Goal: Task Accomplishment & Management: Manage account settings

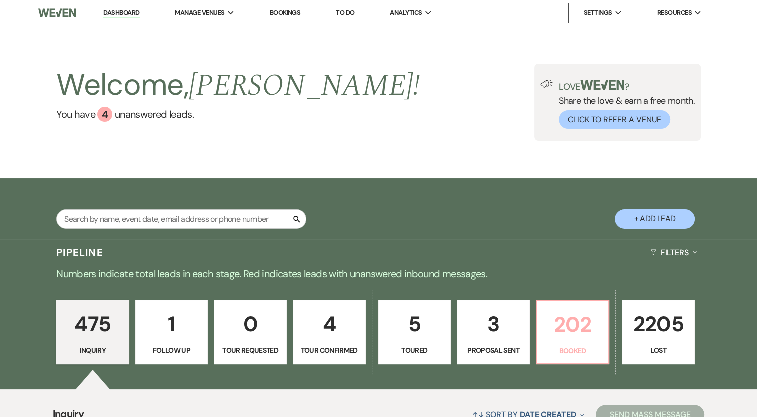
scroll to position [100, 0]
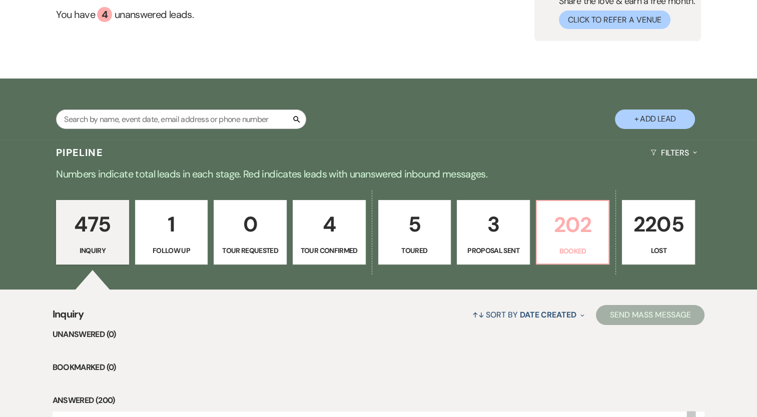
click at [554, 227] on p "202" at bounding box center [573, 225] width 60 height 34
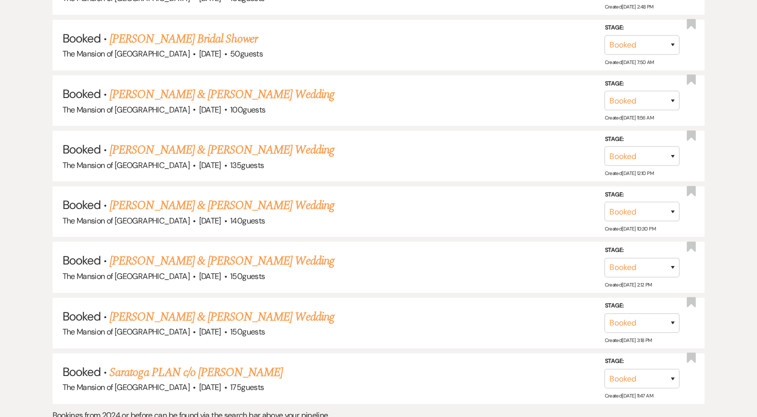
scroll to position [6287, 0]
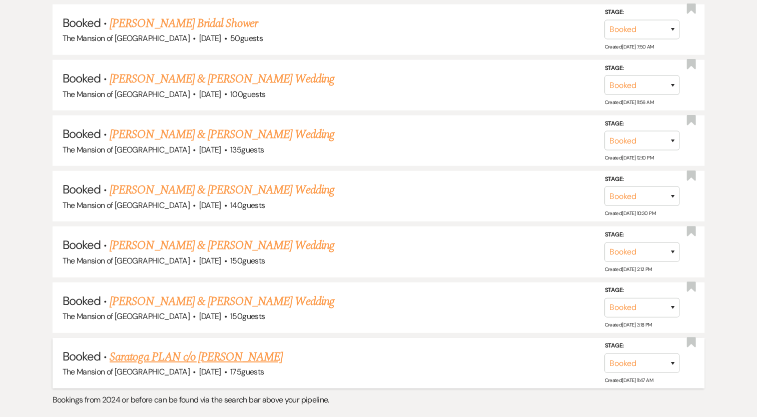
click at [218, 348] on link "Saratoga PLAN c/o [PERSON_NAME]" at bounding box center [196, 357] width 173 height 18
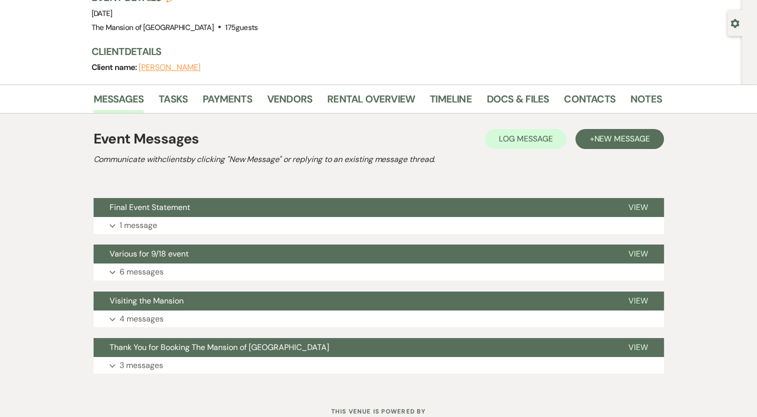
scroll to position [122, 0]
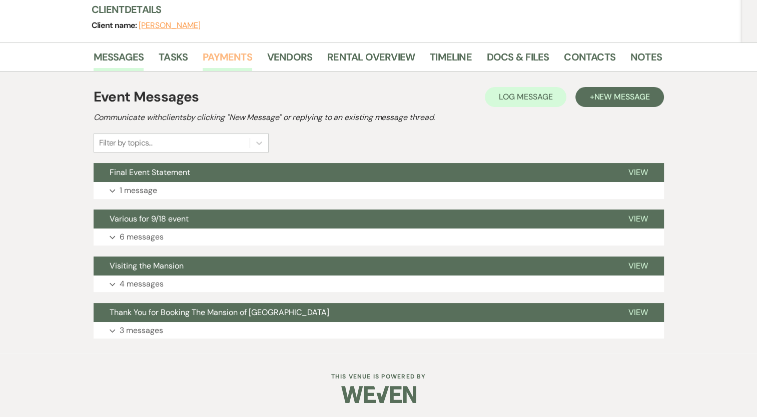
click at [236, 56] on link "Payments" at bounding box center [228, 60] width 50 height 22
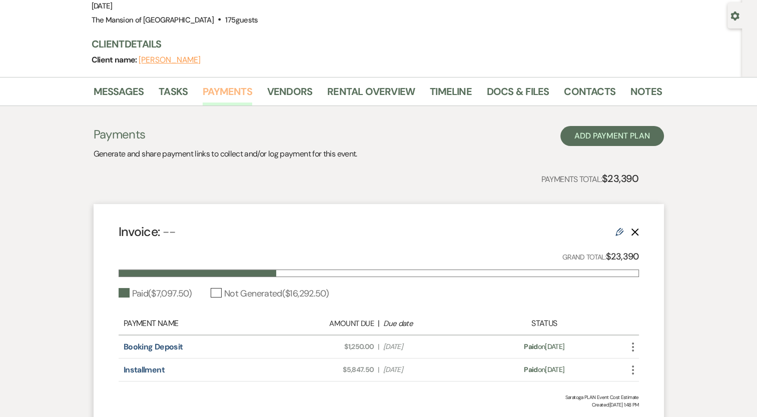
scroll to position [100, 0]
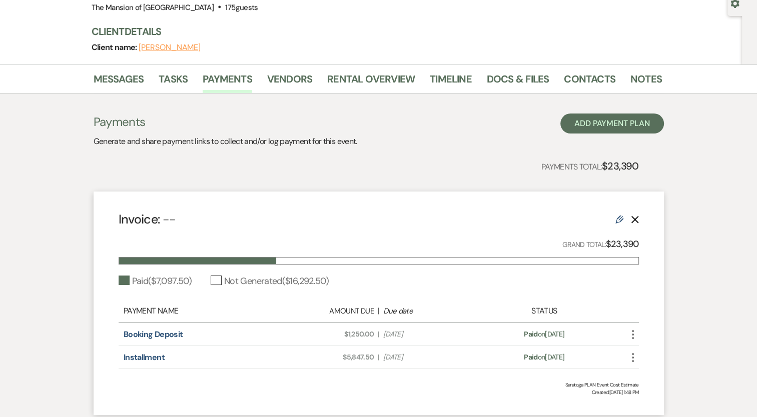
click at [618, 221] on icon "Edit" at bounding box center [619, 220] width 8 height 8
select select "1"
select select "true"
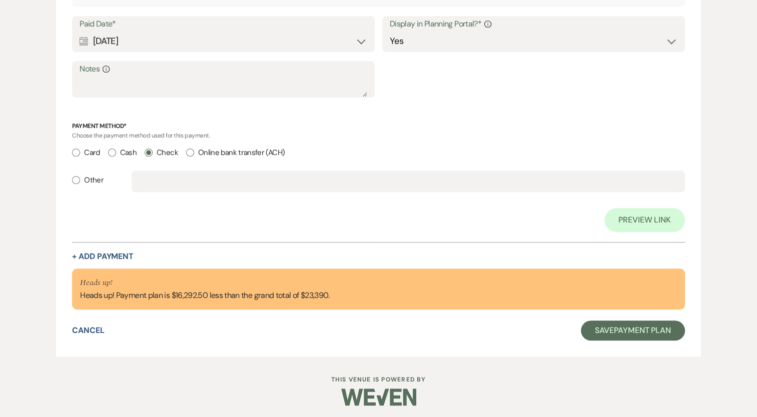
scroll to position [816, 0]
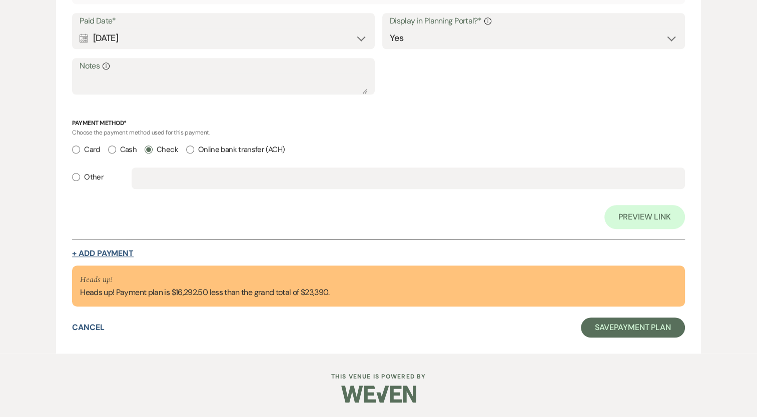
click at [103, 252] on button "+ Add Payment" at bounding box center [103, 254] width 62 height 8
select select "2"
select select "flat"
select select "true"
select select "client"
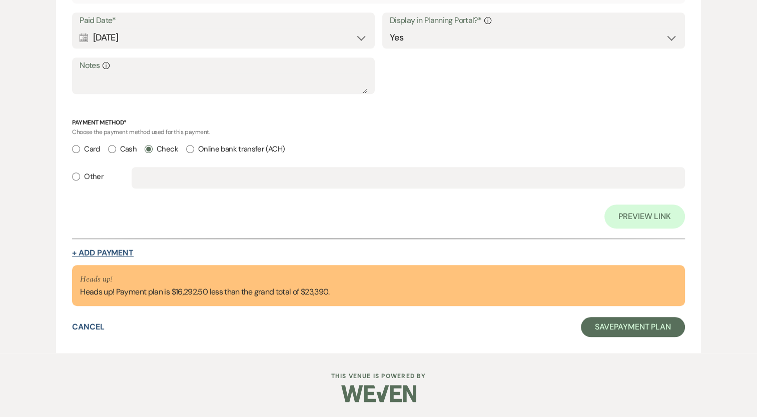
select select "weeks"
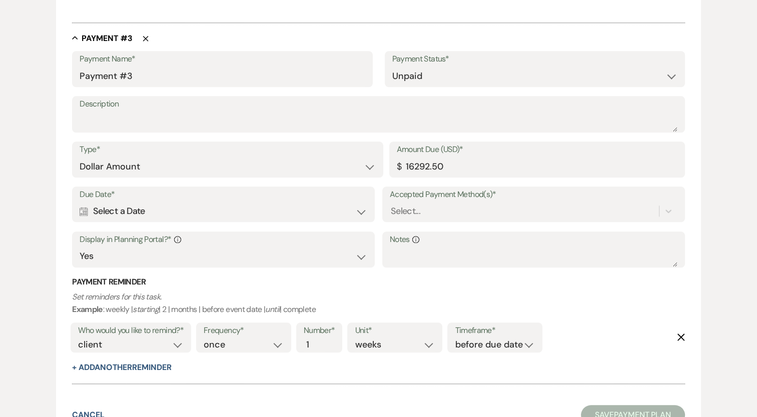
scroll to position [972, 0]
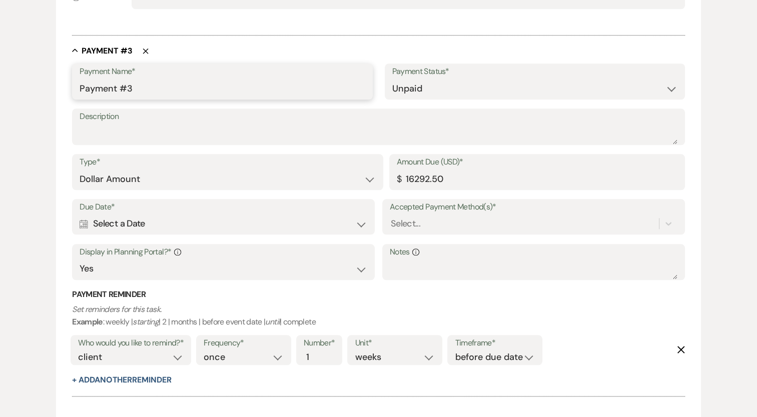
click at [130, 97] on input "Payment #3" at bounding box center [222, 89] width 285 height 20
click at [130, 93] on input "Payment #3" at bounding box center [222, 89] width 285 height 20
type input "FINAL"
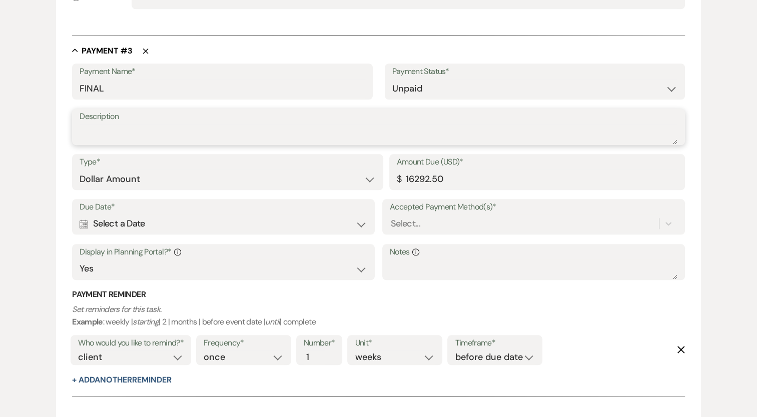
click at [305, 139] on textarea "Description" at bounding box center [379, 134] width 598 height 20
type textarea "CK#17534"
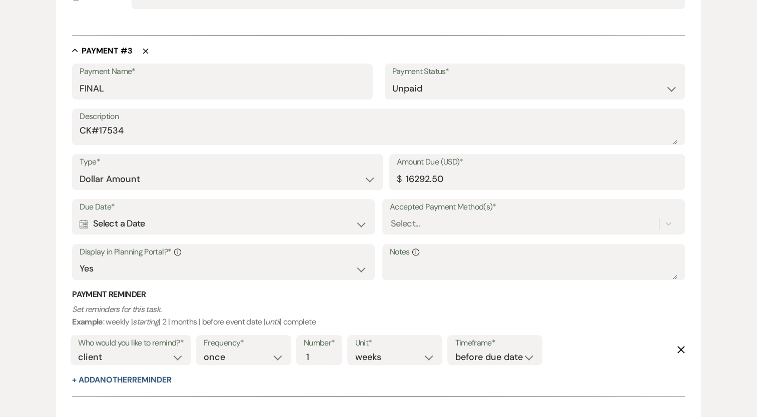
click at [230, 232] on div "Calendar Select a Date Expand" at bounding box center [224, 224] width 288 height 20
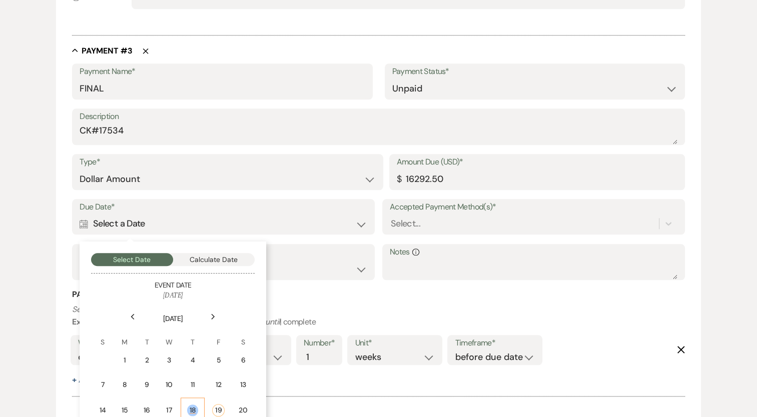
click at [187, 407] on div "18" at bounding box center [193, 411] width 12 height 12
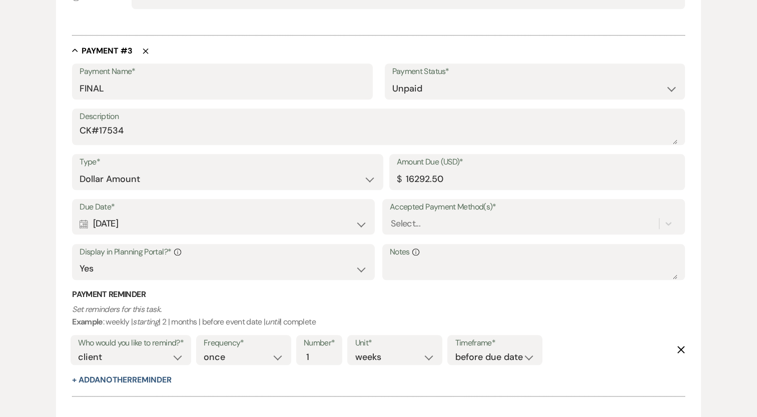
click at [682, 346] on icon "Delete" at bounding box center [681, 350] width 8 height 8
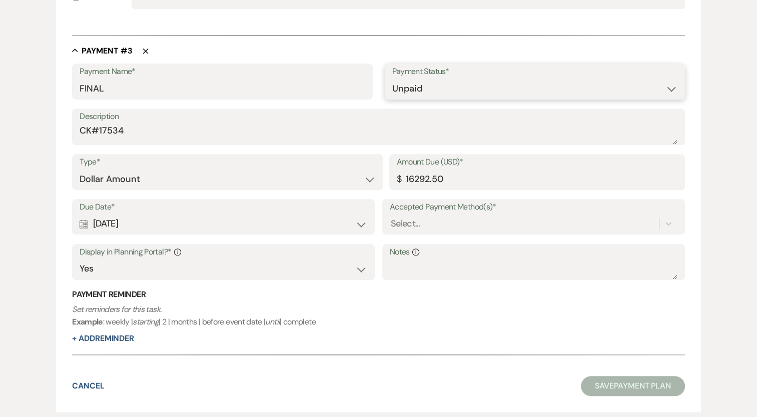
click at [421, 96] on select "Paid Unpaid" at bounding box center [534, 89] width 285 height 20
select select "1"
click at [392, 79] on select "Paid Unpaid" at bounding box center [534, 89] width 285 height 20
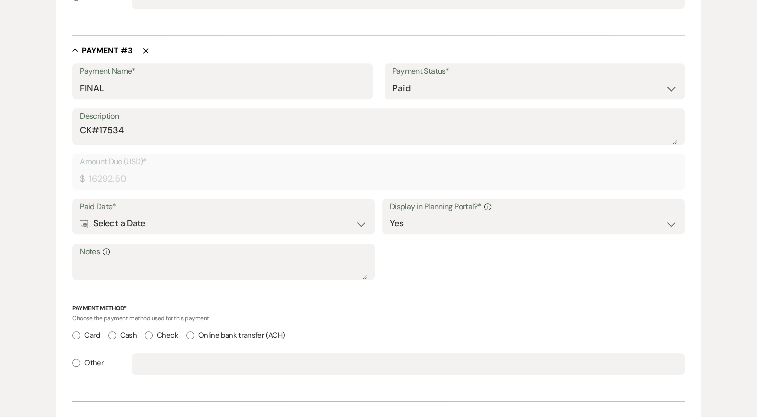
click at [118, 229] on div "Calendar Select a Date Expand" at bounding box center [224, 224] width 288 height 20
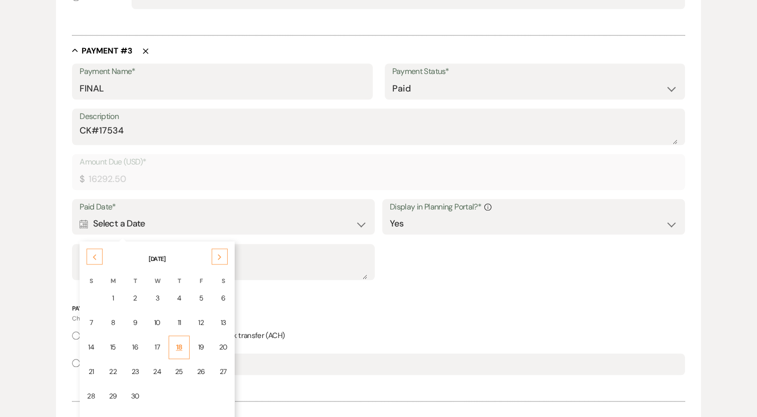
click at [178, 350] on div "18" at bounding box center [179, 347] width 8 height 11
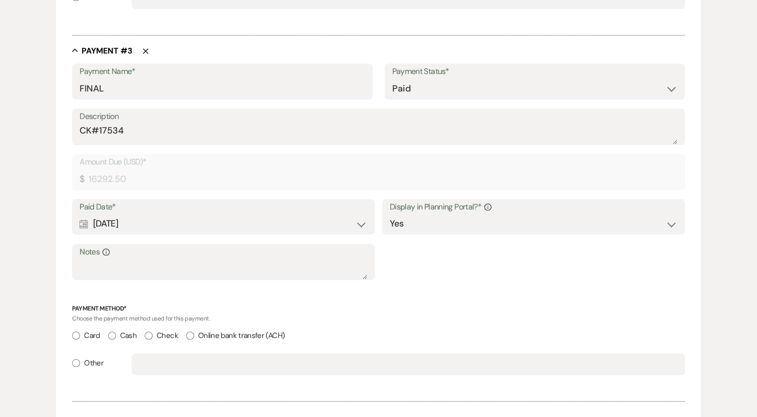
click at [148, 335] on input "Check" at bounding box center [149, 336] width 8 height 8
radio input "true"
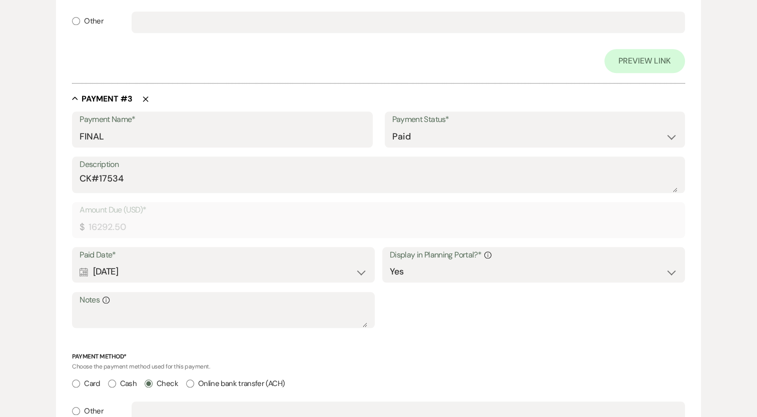
scroll to position [996, 0]
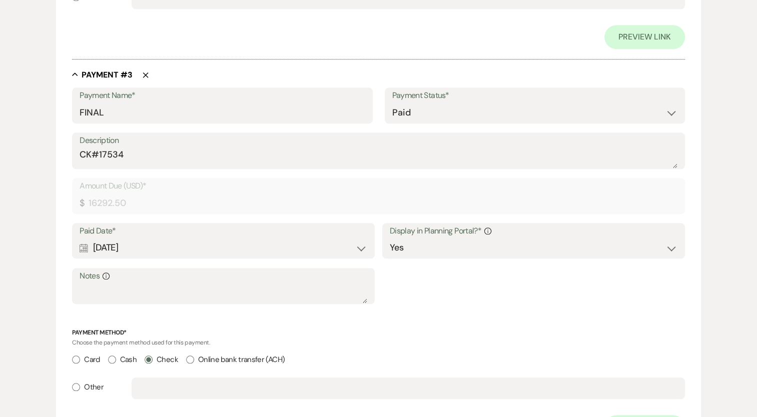
click at [458, 350] on div "Payment Method* Choose the payment method used for this payment. Card Cash Chec…" at bounding box center [378, 368] width 613 height 80
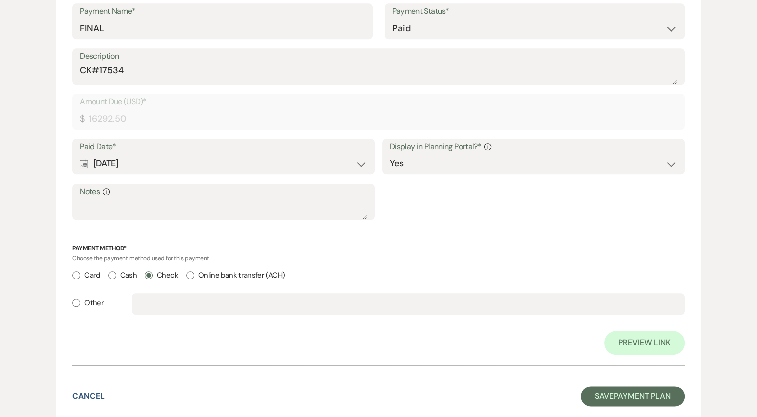
scroll to position [1096, 0]
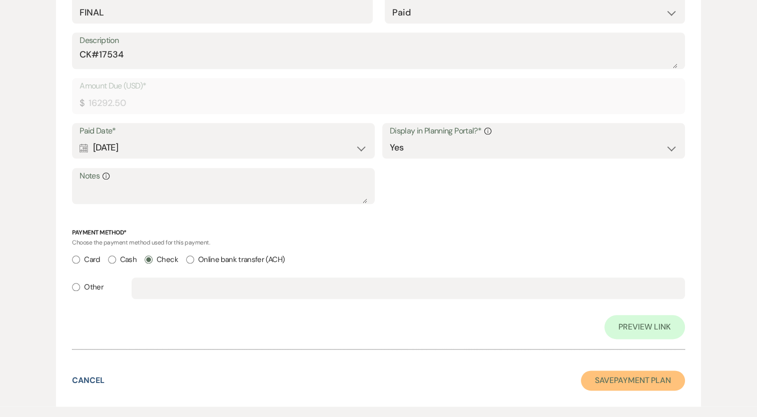
click at [638, 375] on button "Save Payment Plan" at bounding box center [633, 381] width 104 height 20
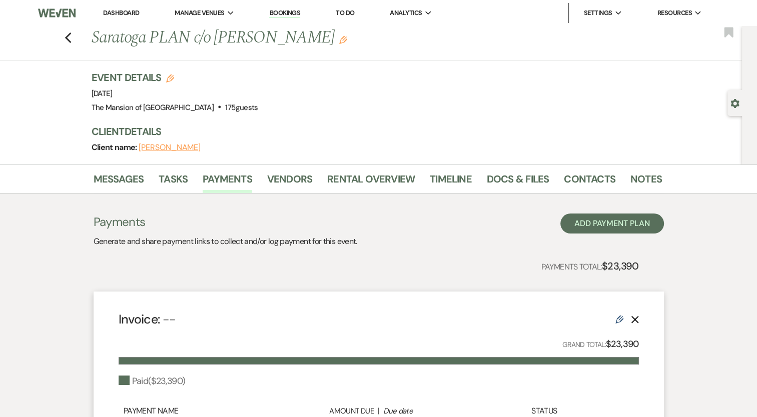
click at [131, 10] on link "Dashboard" at bounding box center [121, 13] width 36 height 9
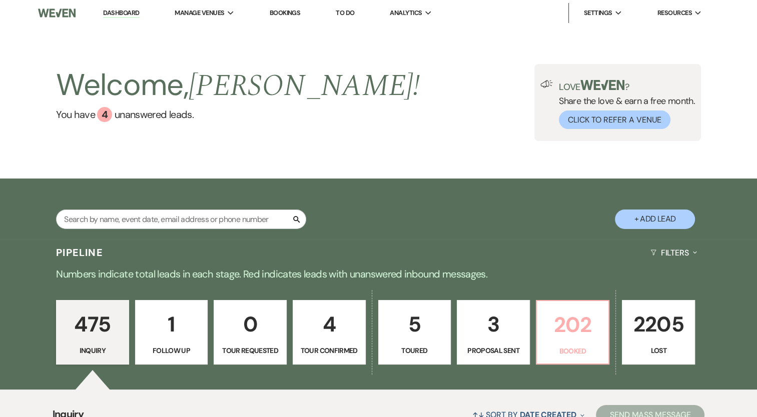
click at [581, 356] on p "Booked" at bounding box center [573, 351] width 60 height 11
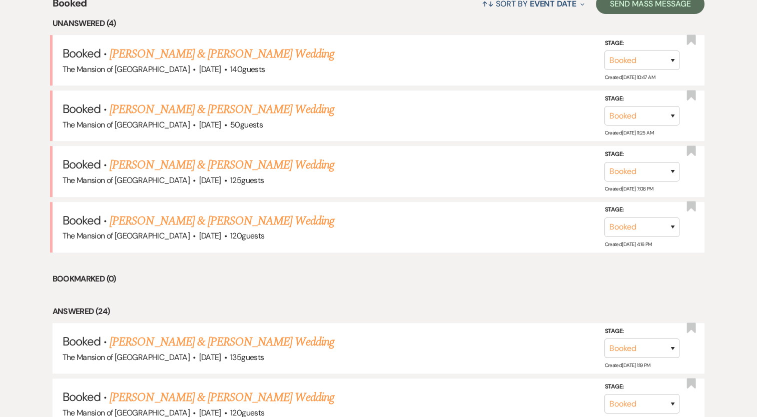
scroll to position [450, 0]
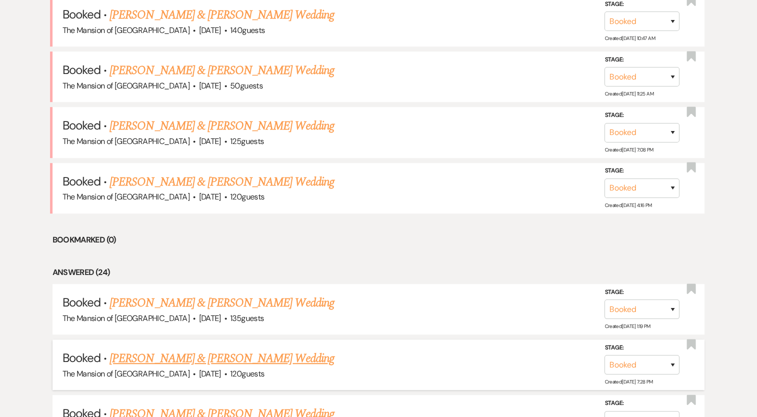
click at [256, 351] on link "[PERSON_NAME] & [PERSON_NAME] Wedding" at bounding box center [222, 359] width 224 height 18
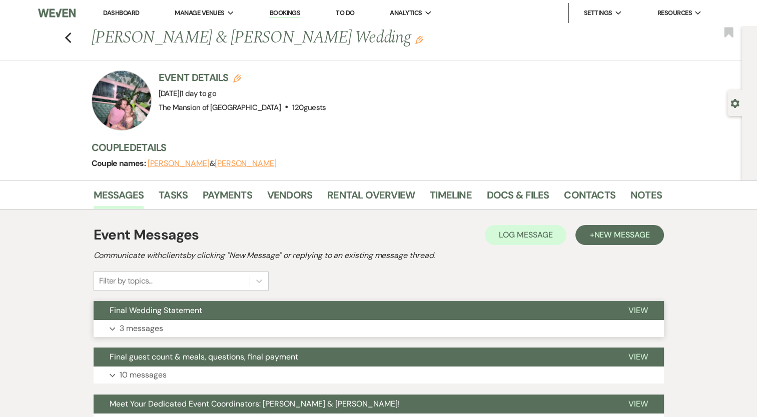
click at [214, 323] on button "Expand 3 messages" at bounding box center [379, 328] width 570 height 17
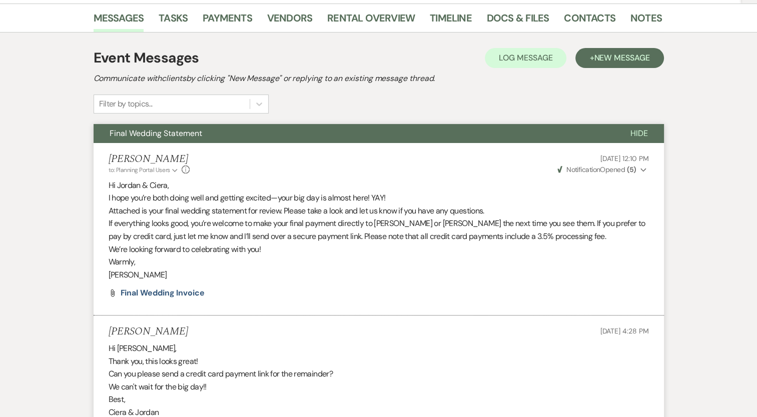
scroll to position [167, 0]
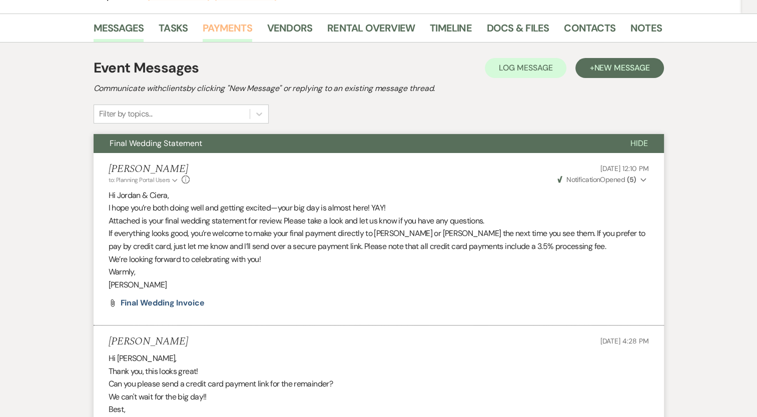
click at [226, 32] on link "Payments" at bounding box center [228, 31] width 50 height 22
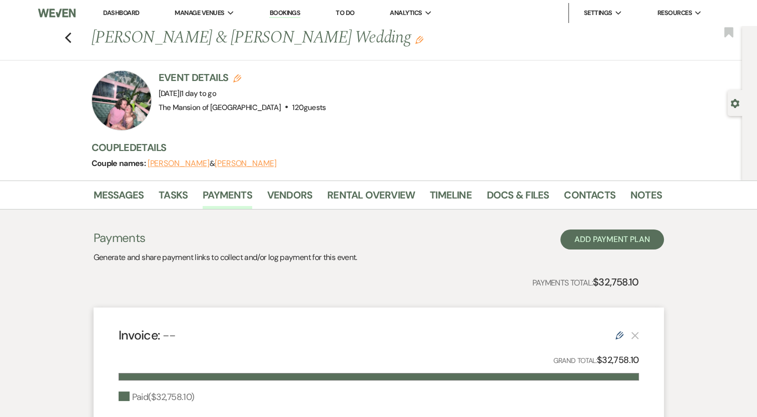
click at [132, 12] on link "Dashboard" at bounding box center [121, 13] width 36 height 9
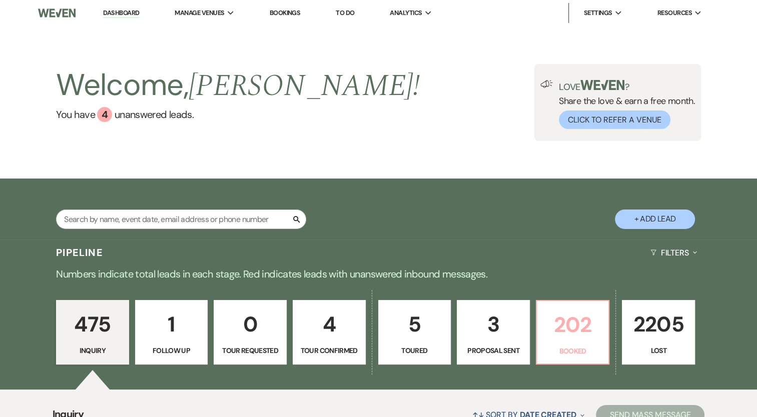
click at [569, 344] on link "202 Booked" at bounding box center [573, 332] width 74 height 65
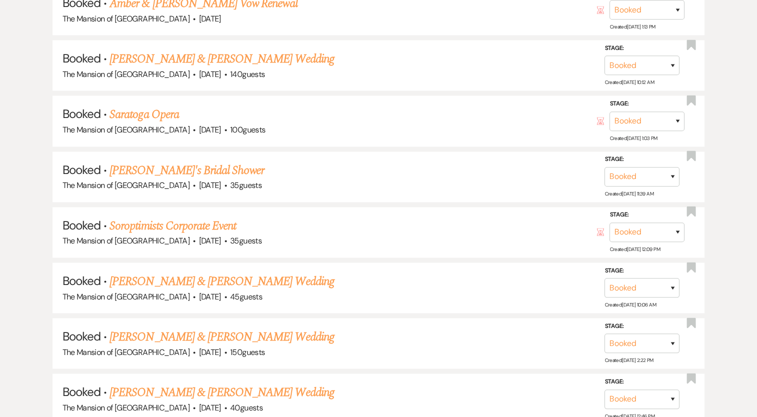
scroll to position [1401, 0]
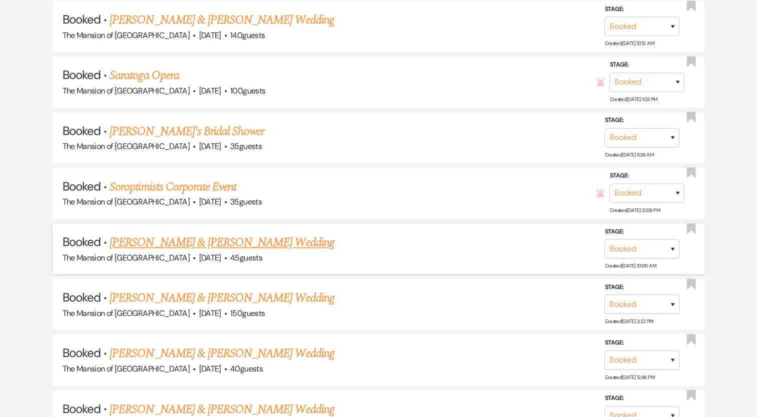
click at [290, 234] on link "[PERSON_NAME] & [PERSON_NAME] Wedding" at bounding box center [222, 243] width 224 height 18
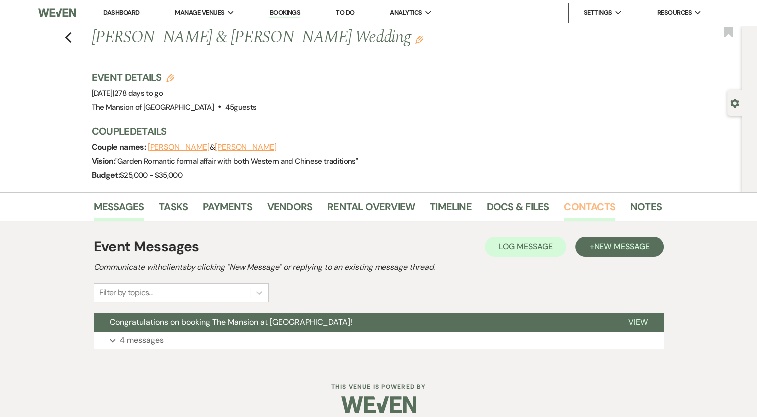
click at [578, 204] on link "Contacts" at bounding box center [590, 210] width 52 height 22
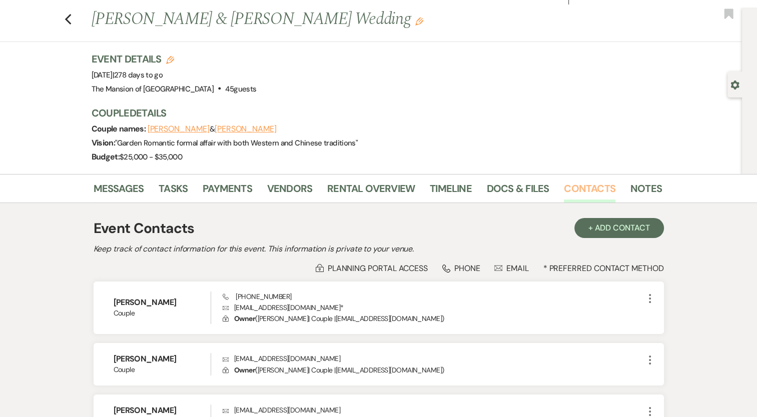
scroll to position [50, 0]
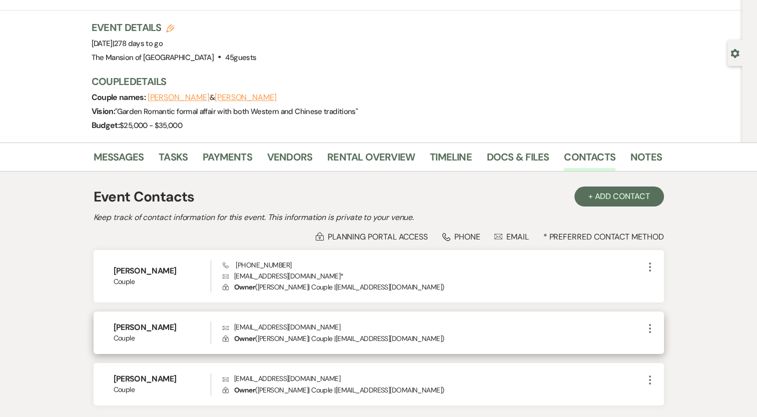
drag, startPoint x: 182, startPoint y: 325, endPoint x: 113, endPoint y: 321, distance: 69.1
click at [114, 322] on div "[PERSON_NAME] Couple" at bounding box center [163, 333] width 98 height 23
copy h6 "[PERSON_NAME]"
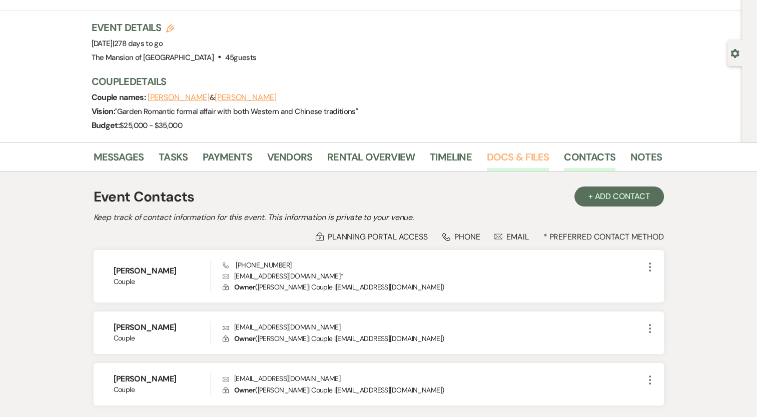
click at [510, 157] on link "Docs & Files" at bounding box center [518, 160] width 62 height 22
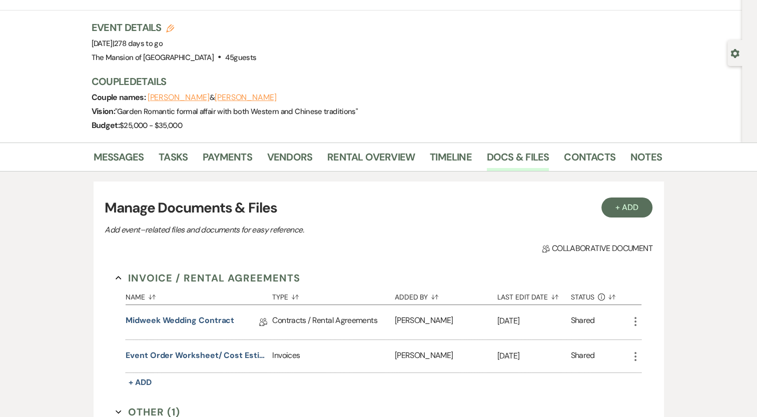
click at [636, 355] on icon "More" at bounding box center [635, 357] width 12 height 12
click at [645, 368] on link "Download Download" at bounding box center [679, 376] width 101 height 17
click at [211, 357] on button "Event Order Worksheet/ Cost Estimate" at bounding box center [197, 356] width 143 height 12
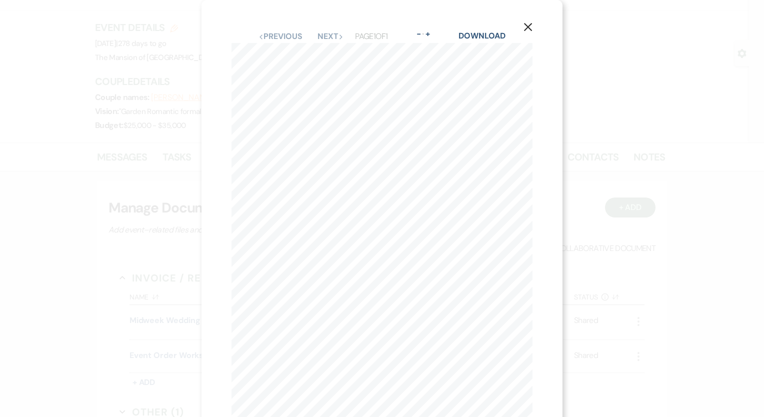
click at [526, 26] on use "button" at bounding box center [528, 27] width 8 height 8
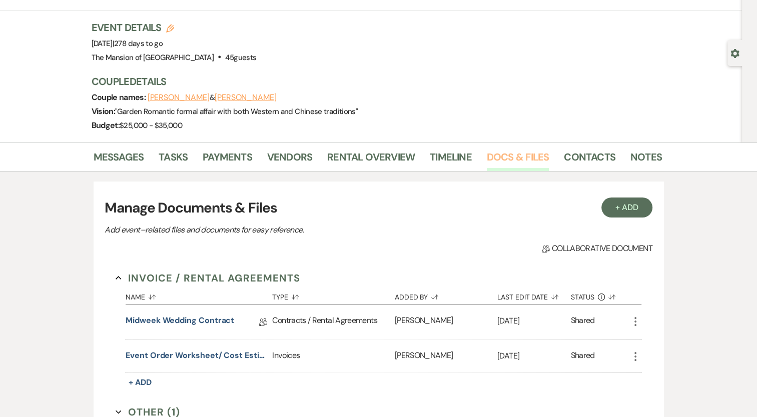
click at [521, 161] on link "Docs & Files" at bounding box center [518, 160] width 62 height 22
click at [182, 353] on button "Event Order Worksheet/ Cost Estimate" at bounding box center [197, 356] width 143 height 12
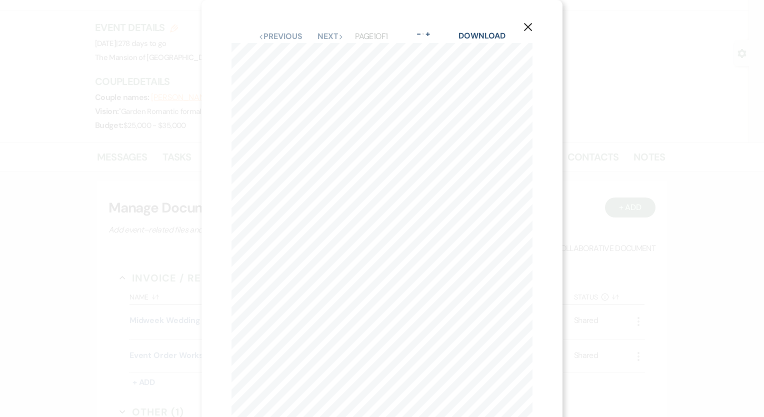
click at [521, 25] on button "X" at bounding box center [528, 27] width 15 height 18
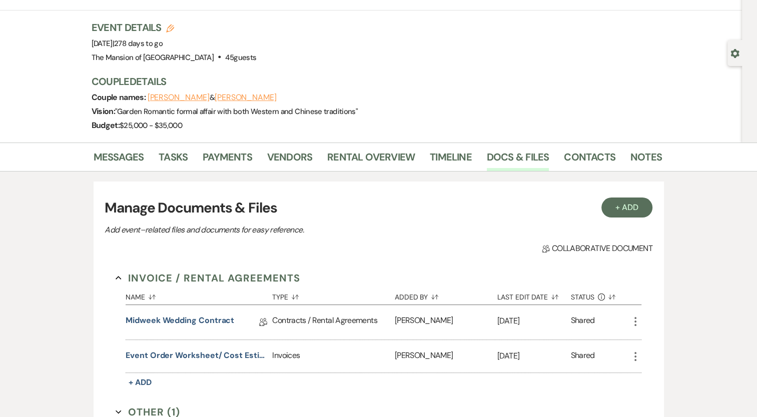
click at [531, 26] on div "Event Details Edit Event Date: [DATE] | 278 days to go Venue: [GEOGRAPHIC_DATA]…" at bounding box center [372, 43] width 560 height 44
click at [247, 157] on link "Payments" at bounding box center [228, 160] width 50 height 22
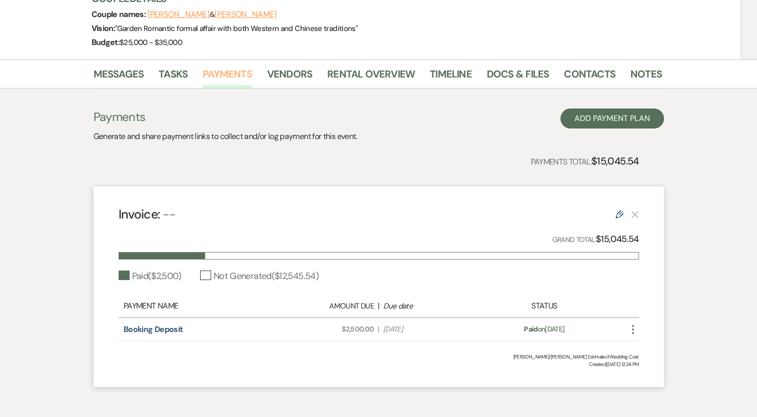
scroll to position [150, 0]
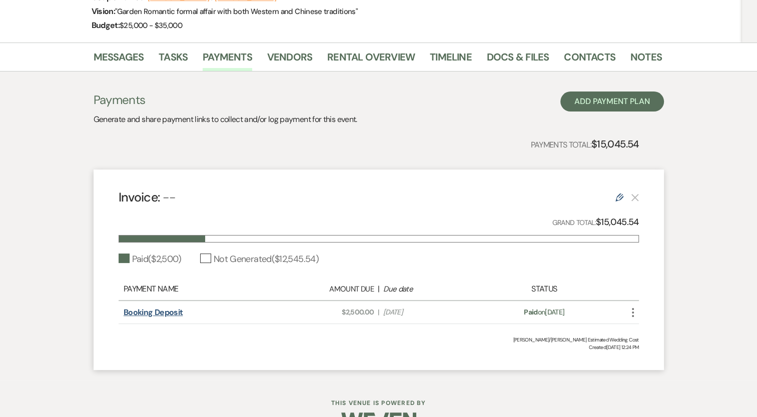
click at [174, 311] on link "Booking Deposit" at bounding box center [153, 312] width 59 height 11
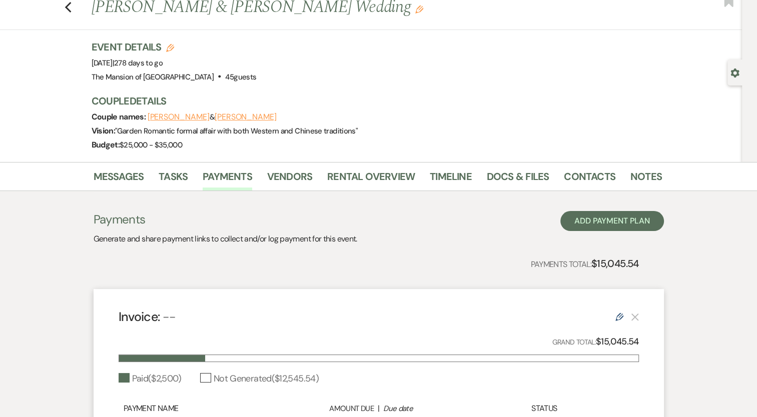
scroll to position [0, 0]
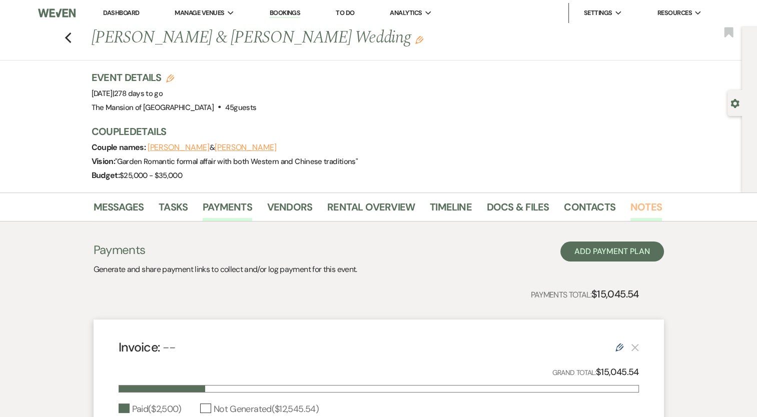
click at [637, 205] on link "Notes" at bounding box center [646, 210] width 32 height 22
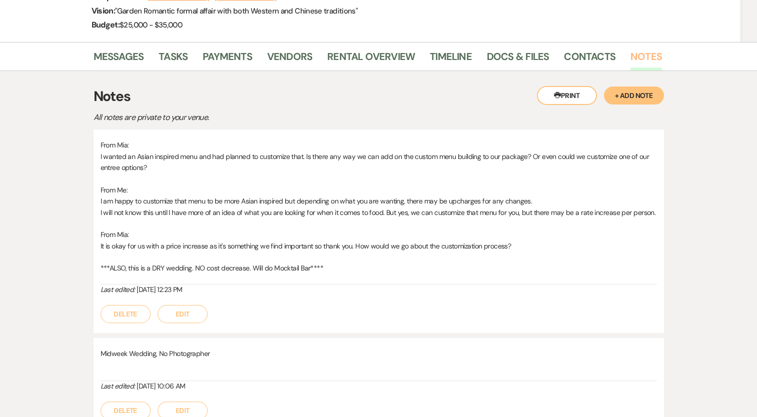
scroll to position [41, 0]
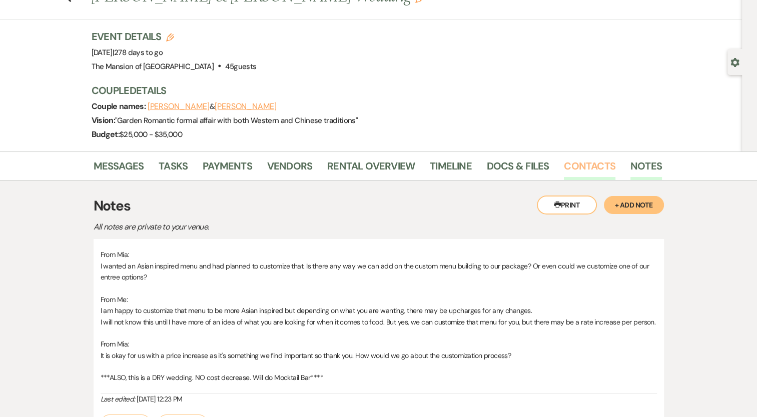
click at [576, 166] on link "Contacts" at bounding box center [590, 169] width 52 height 22
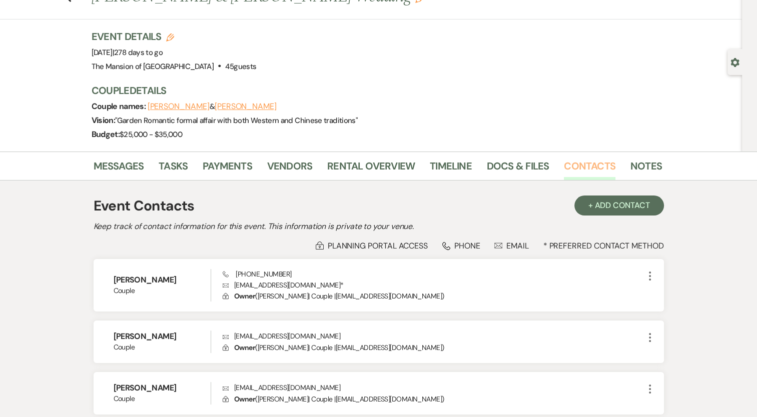
scroll to position [91, 0]
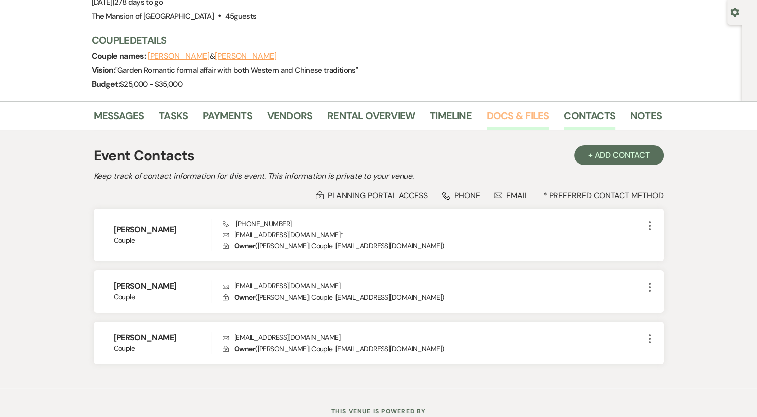
click at [510, 122] on link "Docs & Files" at bounding box center [518, 119] width 62 height 22
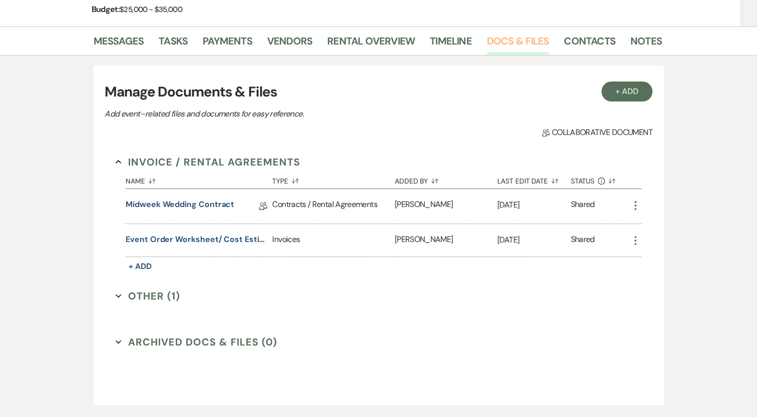
scroll to position [191, 0]
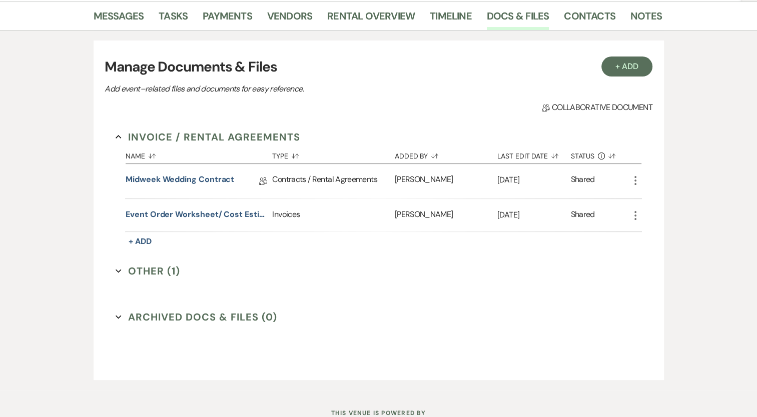
click at [158, 266] on button "Other (1) Expand" at bounding box center [148, 271] width 65 height 15
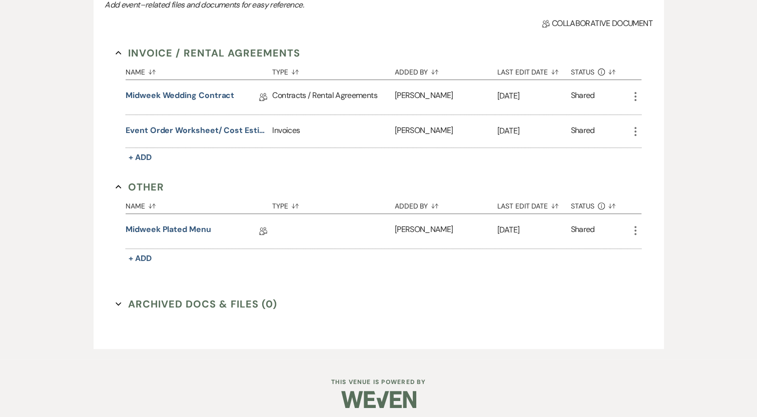
scroll to position [279, 0]
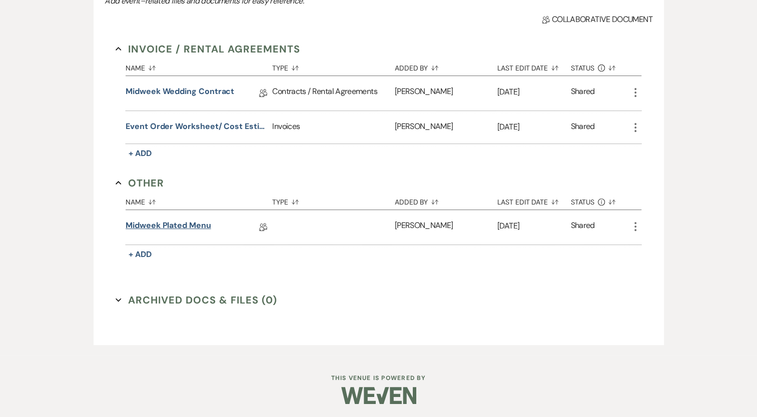
click at [181, 227] on link "Midweek Plated Menu" at bounding box center [168, 228] width 85 height 16
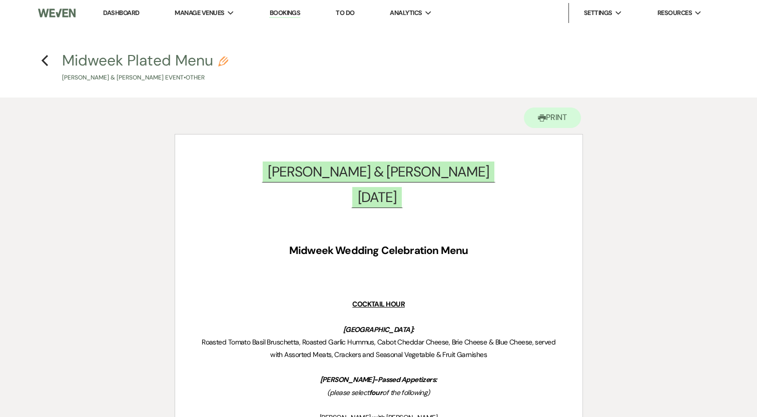
click at [120, 13] on link "Dashboard" at bounding box center [121, 13] width 36 height 9
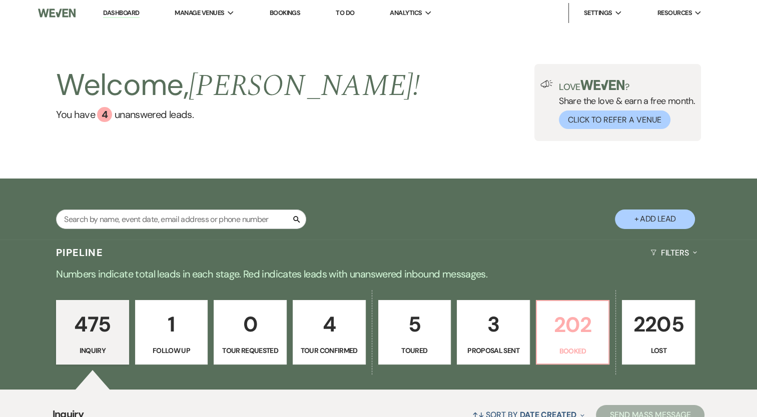
click at [567, 333] on p "202" at bounding box center [573, 325] width 60 height 34
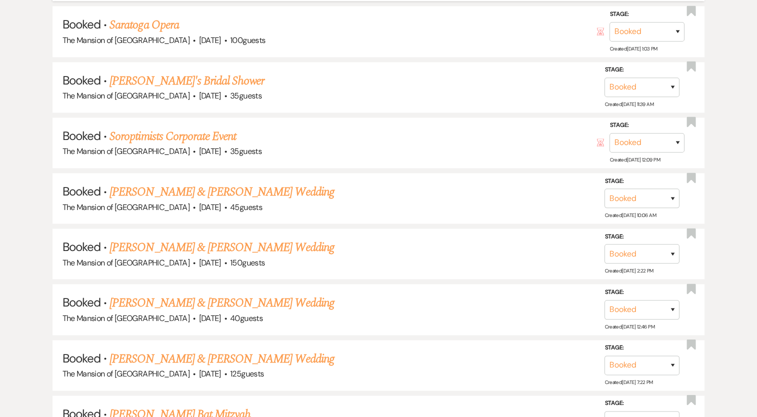
scroll to position [1451, 0]
click at [186, 239] on link "[PERSON_NAME] & [PERSON_NAME] Wedding" at bounding box center [222, 248] width 224 height 18
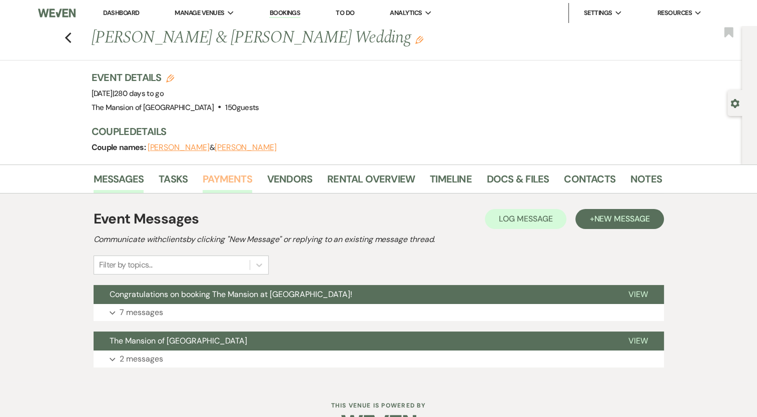
click at [212, 182] on link "Payments" at bounding box center [228, 182] width 50 height 22
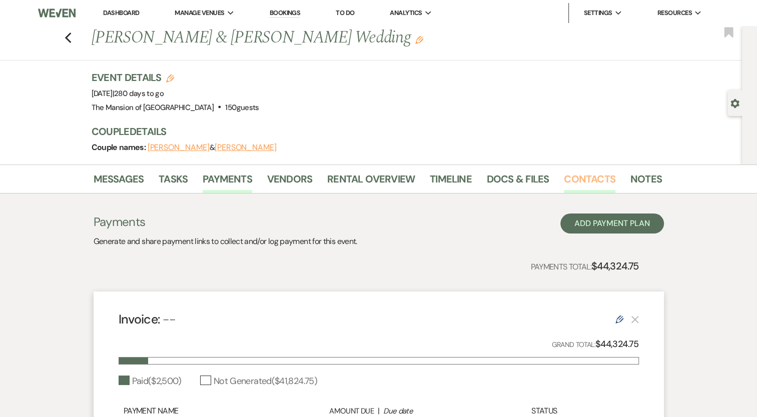
click at [580, 174] on link "Contacts" at bounding box center [590, 182] width 52 height 22
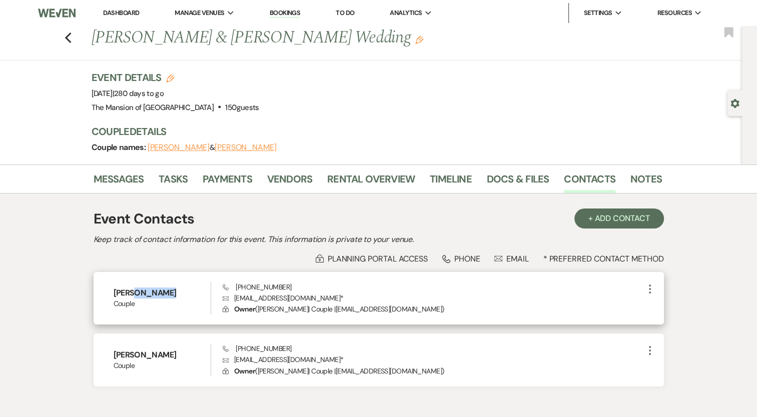
drag, startPoint x: 135, startPoint y: 293, endPoint x: 166, endPoint y: 296, distance: 31.2
click at [166, 296] on h6 "[PERSON_NAME]" at bounding box center [163, 293] width 98 height 11
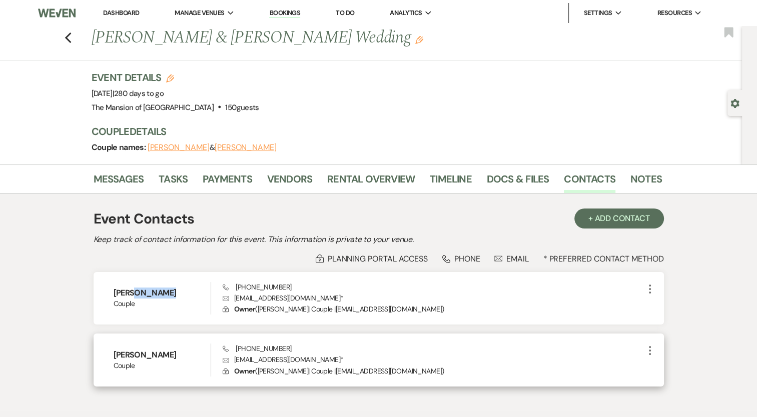
copy h6 "Sessions"
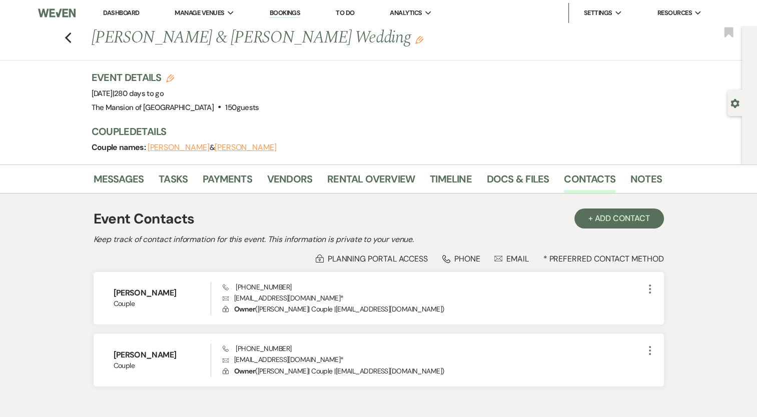
click at [360, 103] on div "Event Details Edit Event Date: [DATE] | 280 days to go Venue: [GEOGRAPHIC_DATA]…" at bounding box center [372, 93] width 560 height 44
click at [496, 179] on link "Docs & Files" at bounding box center [518, 182] width 62 height 22
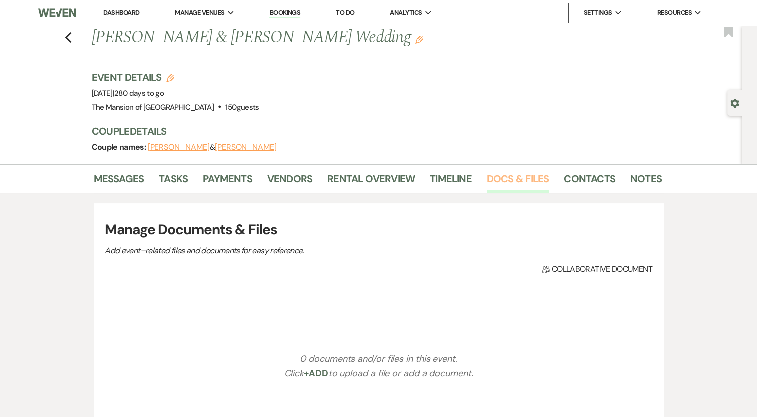
click at [502, 181] on link "Docs & Files" at bounding box center [518, 182] width 62 height 22
click at [114, 173] on link "Messages" at bounding box center [119, 182] width 51 height 22
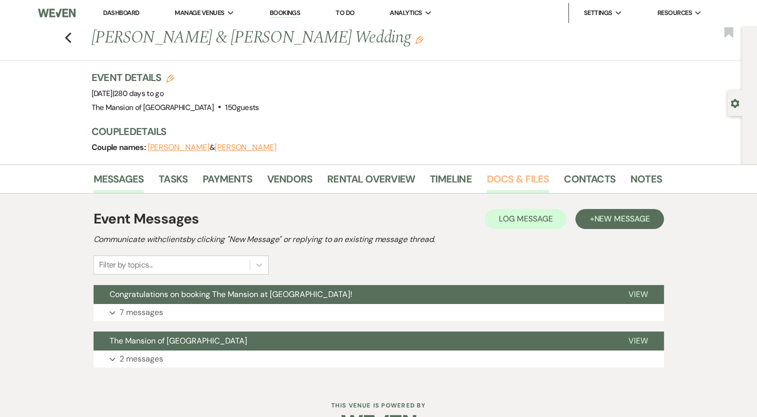
click at [532, 183] on link "Docs & Files" at bounding box center [518, 182] width 62 height 22
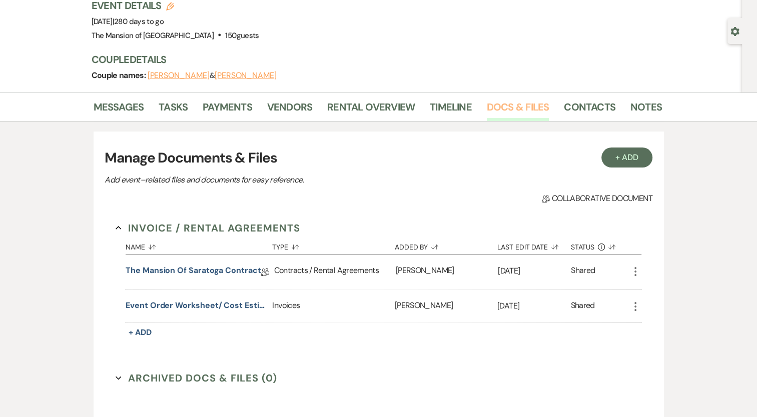
scroll to position [100, 0]
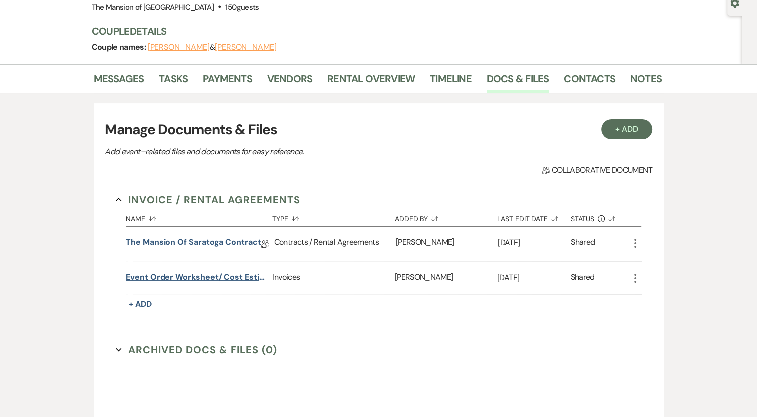
click at [196, 276] on button "Event Order Worksheet/ Cost Estimate" at bounding box center [197, 278] width 143 height 12
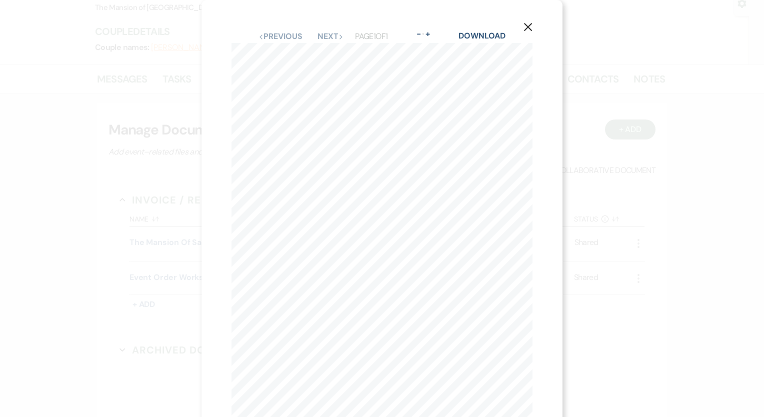
click at [532, 28] on icon "X" at bounding box center [528, 27] width 9 height 9
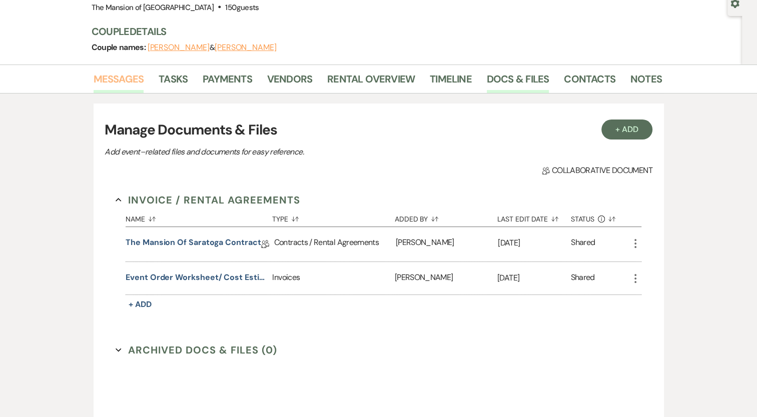
click at [123, 76] on link "Messages" at bounding box center [119, 82] width 51 height 22
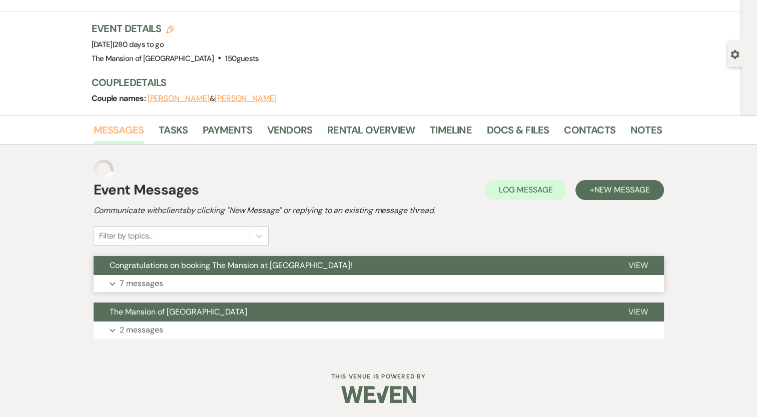
scroll to position [29, 0]
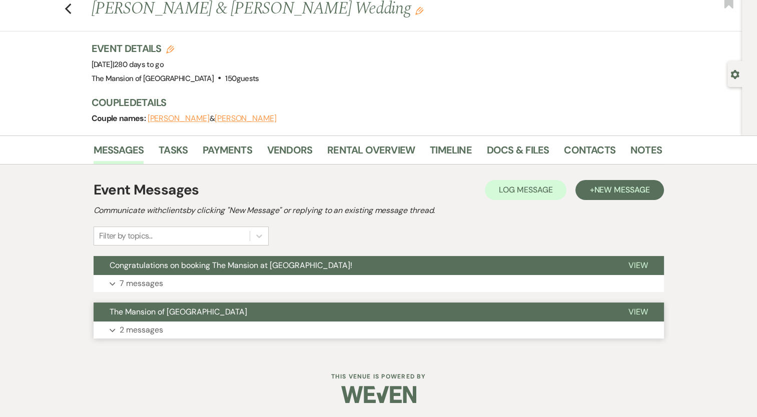
click at [252, 311] on button "The Mansion of [GEOGRAPHIC_DATA]" at bounding box center [353, 312] width 519 height 19
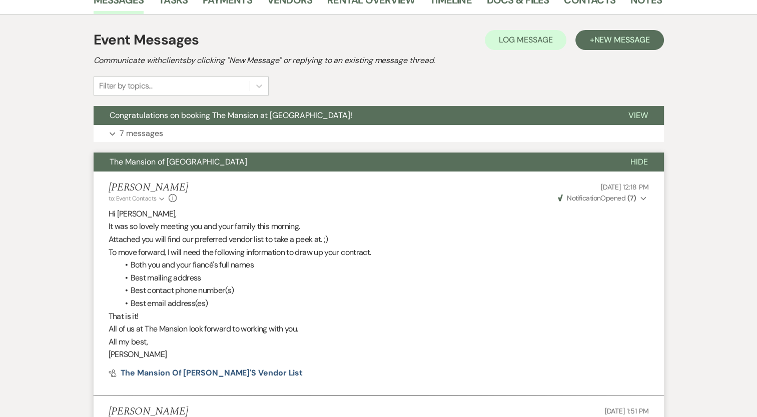
click at [218, 161] on button "The Mansion of [GEOGRAPHIC_DATA]" at bounding box center [354, 162] width 521 height 19
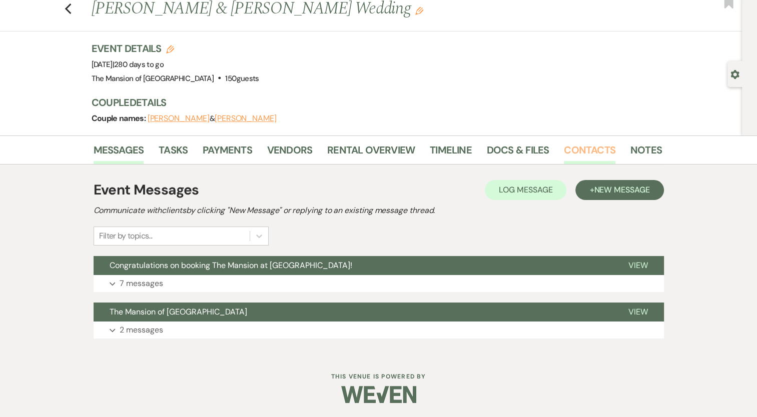
click at [564, 147] on link "Contacts" at bounding box center [590, 153] width 52 height 22
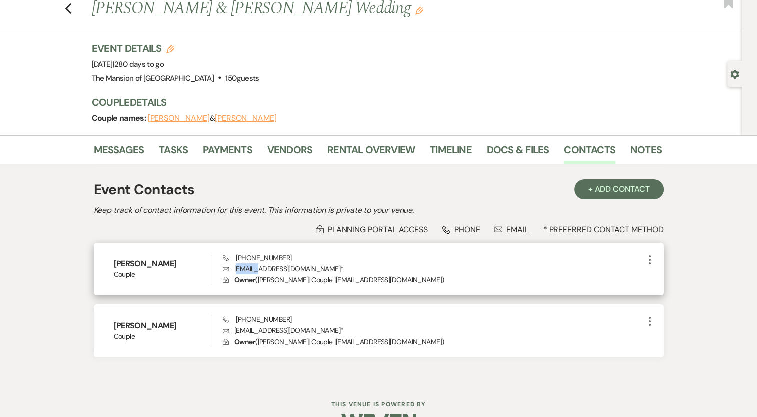
drag, startPoint x: 237, startPoint y: 266, endPoint x: 259, endPoint y: 268, distance: 22.6
click at [259, 268] on p "Envelope [EMAIL_ADDRESS][DOMAIN_NAME] *" at bounding box center [433, 269] width 421 height 11
click at [254, 267] on p "Envelope [EMAIL_ADDRESS][DOMAIN_NAME] *" at bounding box center [433, 269] width 421 height 11
drag, startPoint x: 234, startPoint y: 269, endPoint x: 294, endPoint y: 266, distance: 60.1
click at [294, 266] on p "Envelope [EMAIL_ADDRESS][DOMAIN_NAME] *" at bounding box center [433, 269] width 421 height 11
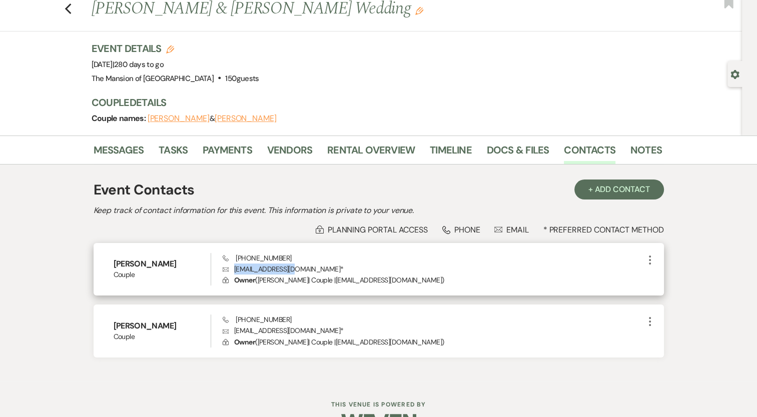
copy p "[EMAIL_ADDRESS][DOMAIN_NAME]"
click at [441, 281] on p "Lock Owner ( [PERSON_NAME] | Couple | [EMAIL_ADDRESS][DOMAIN_NAME] )" at bounding box center [433, 280] width 421 height 11
drag, startPoint x: 234, startPoint y: 254, endPoint x: 281, endPoint y: 259, distance: 47.7
click at [281, 259] on div "Phone [PHONE_NUMBER] Envelope [EMAIL_ADDRESS][DOMAIN_NAME] * Lock Owner ( [PERS…" at bounding box center [433, 269] width 421 height 33
copy span "[PHONE_NUMBER]"
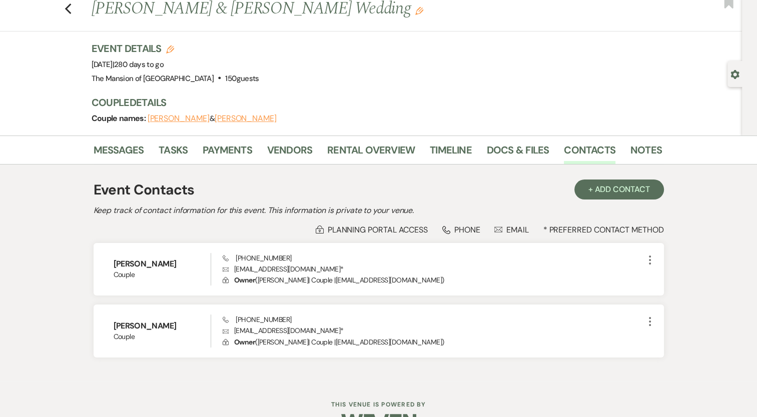
drag, startPoint x: 495, startPoint y: 193, endPoint x: 491, endPoint y: 188, distance: 6.4
click at [495, 193] on div "Event Contacts + Add Contact" at bounding box center [379, 190] width 570 height 21
click at [510, 145] on link "Docs & Files" at bounding box center [518, 153] width 62 height 22
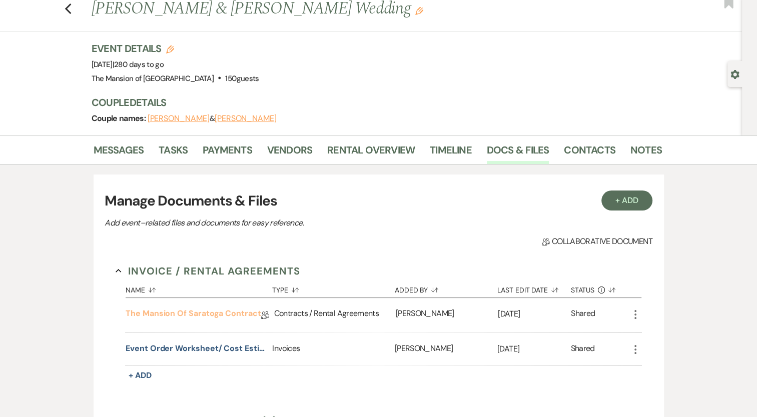
click at [199, 311] on link "The Mansion of Saratoga Contract" at bounding box center [193, 316] width 135 height 16
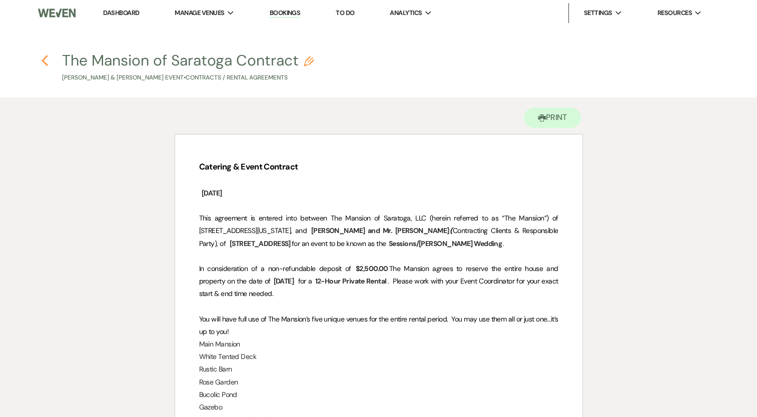
click at [44, 57] on icon "Previous" at bounding box center [45, 61] width 8 height 12
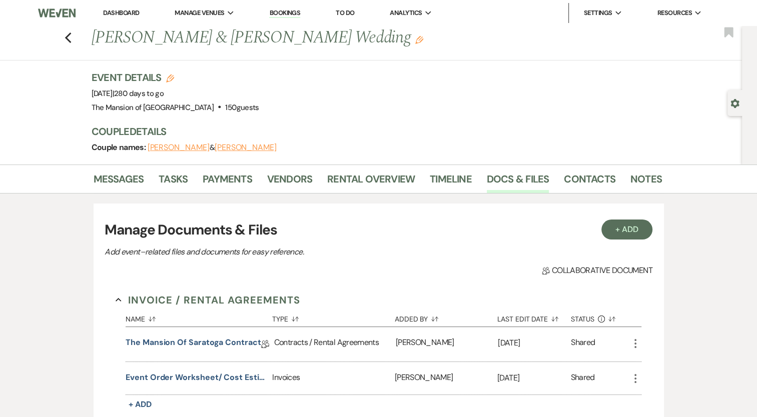
scroll to position [29, 0]
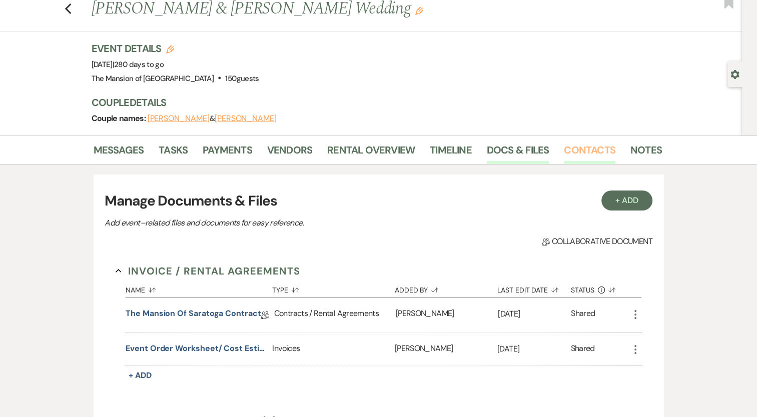
click at [600, 147] on link "Contacts" at bounding box center [590, 153] width 52 height 22
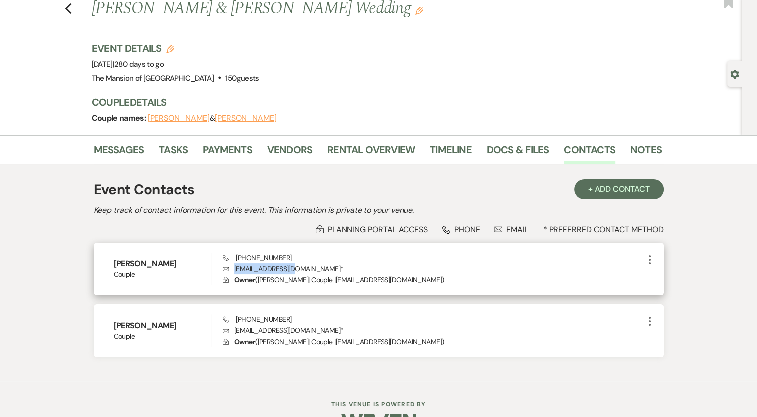
drag, startPoint x: 234, startPoint y: 270, endPoint x: 293, endPoint y: 271, distance: 59.5
click at [293, 271] on p "Envelope [EMAIL_ADDRESS][DOMAIN_NAME] *" at bounding box center [433, 269] width 421 height 11
copy p "[EMAIL_ADDRESS][DOMAIN_NAME]"
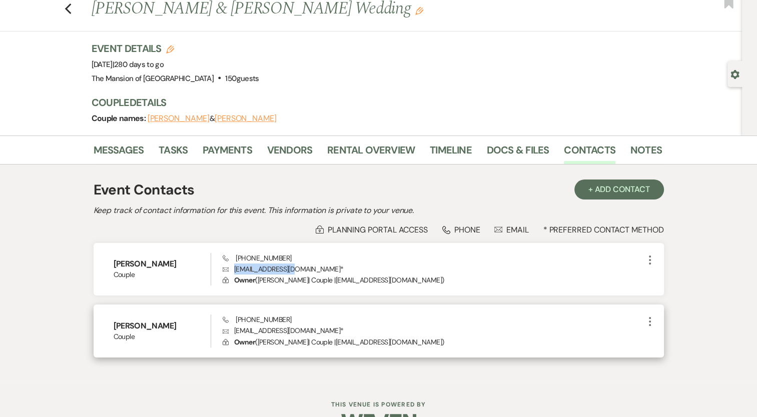
drag, startPoint x: 113, startPoint y: 321, endPoint x: 180, endPoint y: 321, distance: 67.0
click at [180, 321] on h6 "[PERSON_NAME]" at bounding box center [163, 326] width 98 height 11
copy h6 "[PERSON_NAME]"
drag, startPoint x: 293, startPoint y: 321, endPoint x: 232, endPoint y: 319, distance: 61.0
click at [232, 319] on div "Phone [PHONE_NUMBER] Envelope [EMAIL_ADDRESS][DOMAIN_NAME] * Lock Owner ( [PERS…" at bounding box center [433, 331] width 421 height 33
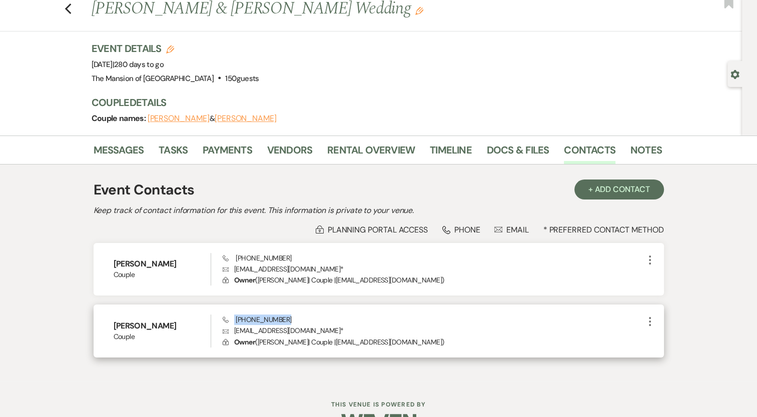
copy span "[PHONE_NUMBER]"
click at [248, 319] on span "Phone [PHONE_NUMBER]" at bounding box center [257, 319] width 69 height 9
drag, startPoint x: 327, startPoint y: 332, endPoint x: 224, endPoint y: 326, distance: 102.7
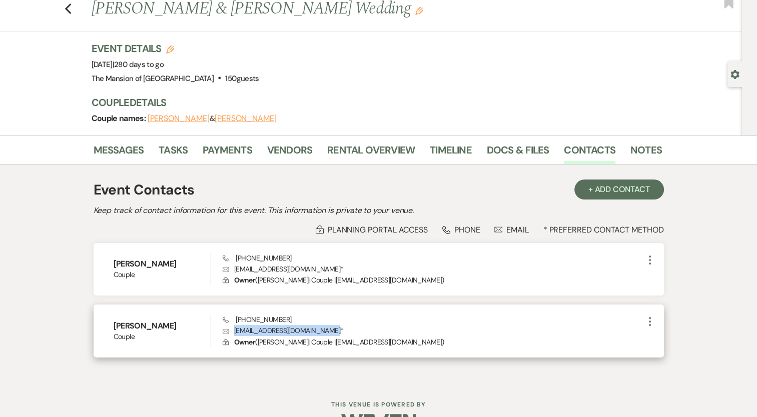
click at [229, 327] on p "Envelope [EMAIL_ADDRESS][DOMAIN_NAME] *" at bounding box center [433, 330] width 421 height 11
copy p "[EMAIL_ADDRESS][DOMAIN_NAME]"
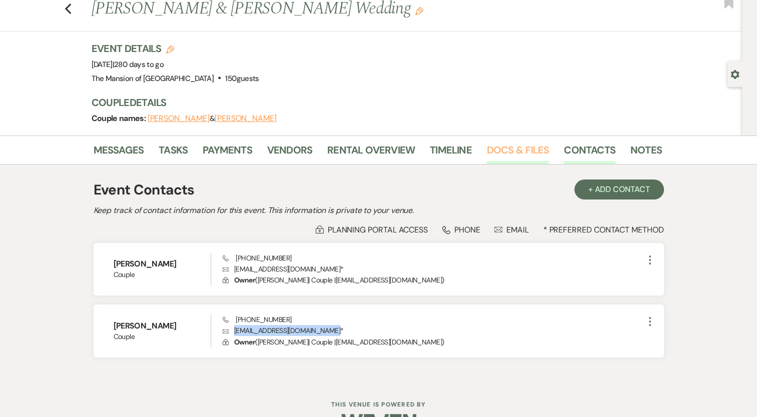
click at [494, 149] on link "Docs & Files" at bounding box center [518, 153] width 62 height 22
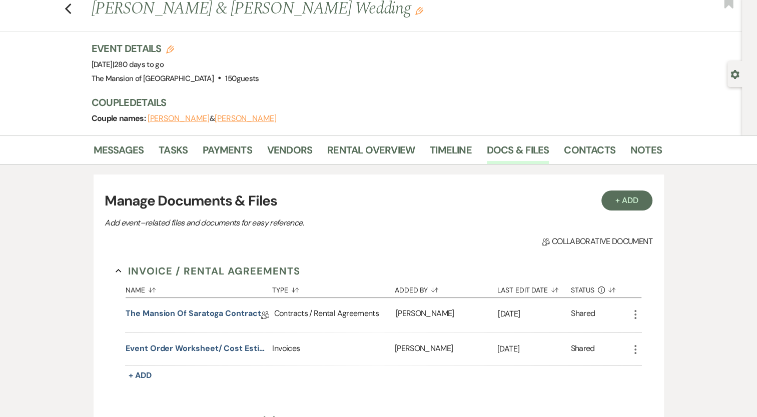
click at [636, 347] on icon "More" at bounding box center [635, 350] width 12 height 12
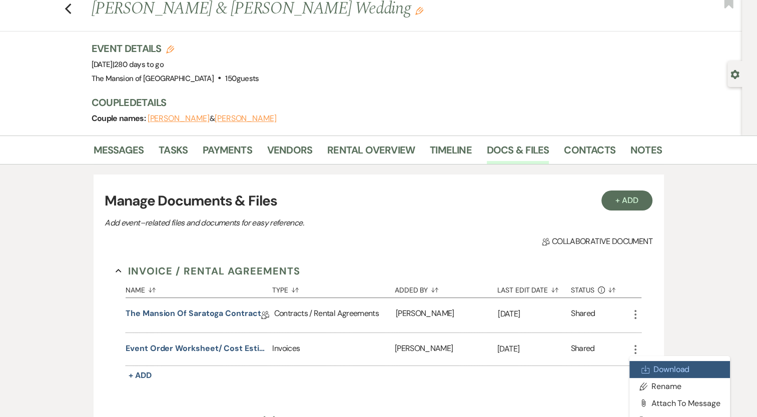
click at [644, 366] on icon "Download" at bounding box center [645, 370] width 8 height 8
click at [196, 348] on button "Event Order Worksheet/ Cost Estimate" at bounding box center [197, 349] width 143 height 12
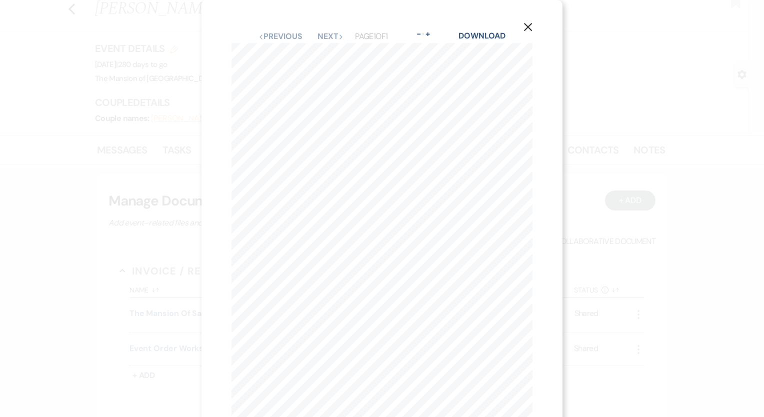
click at [529, 27] on use "button" at bounding box center [528, 27] width 8 height 8
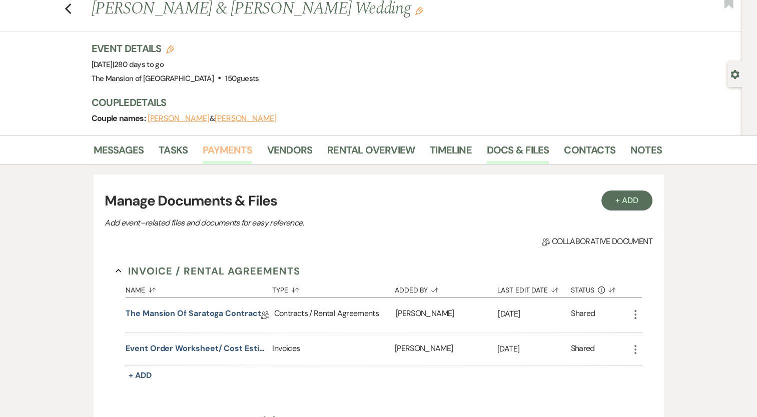
click at [209, 145] on link "Payments" at bounding box center [228, 153] width 50 height 22
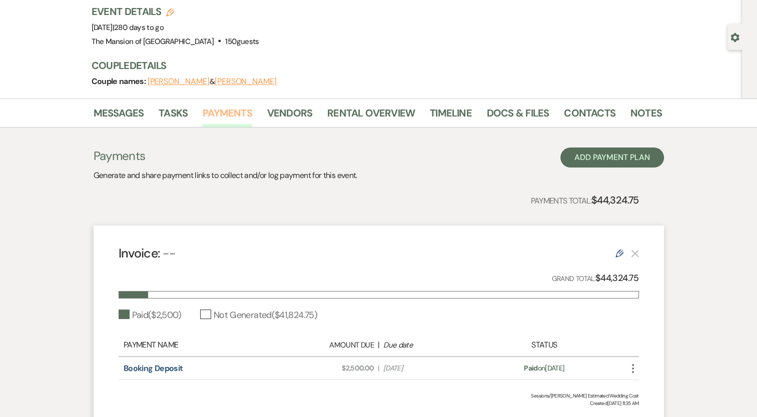
scroll to position [149, 0]
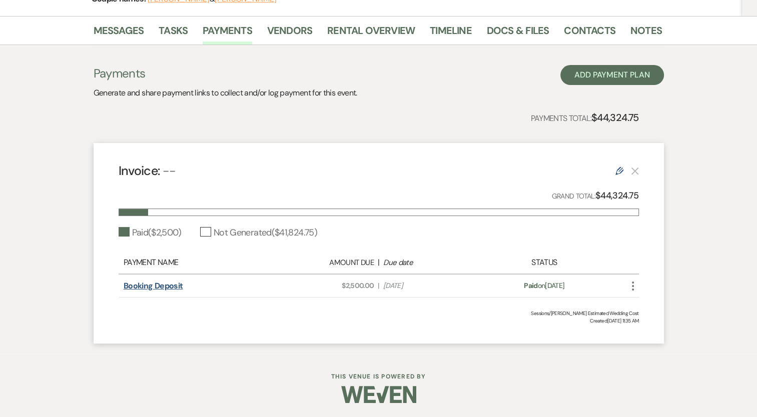
click at [152, 287] on link "Booking Deposit" at bounding box center [153, 286] width 59 height 11
